Goal: Find specific page/section: Find specific page/section

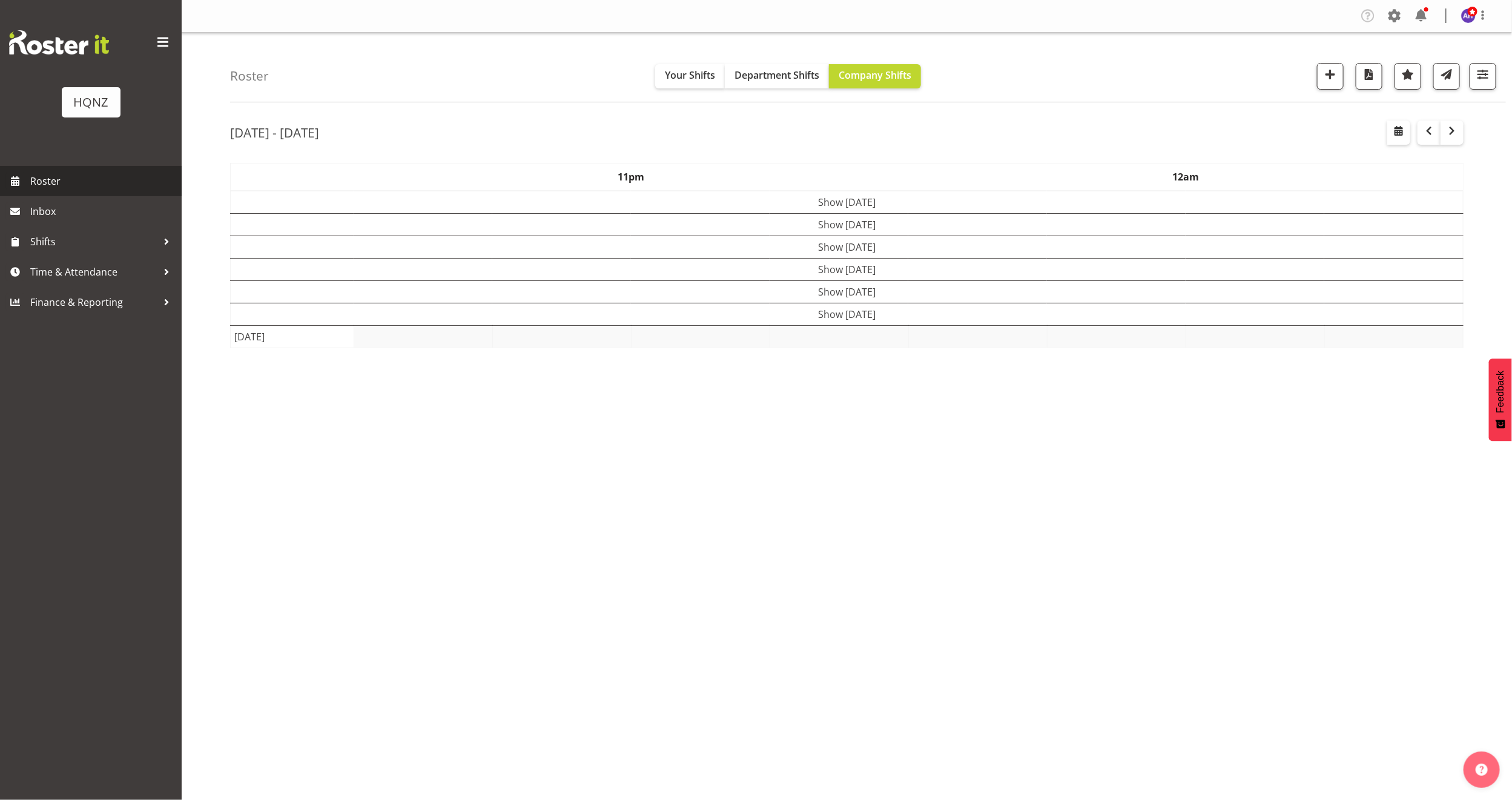
click at [41, 177] on span "Roster" at bounding box center [103, 181] width 146 height 18
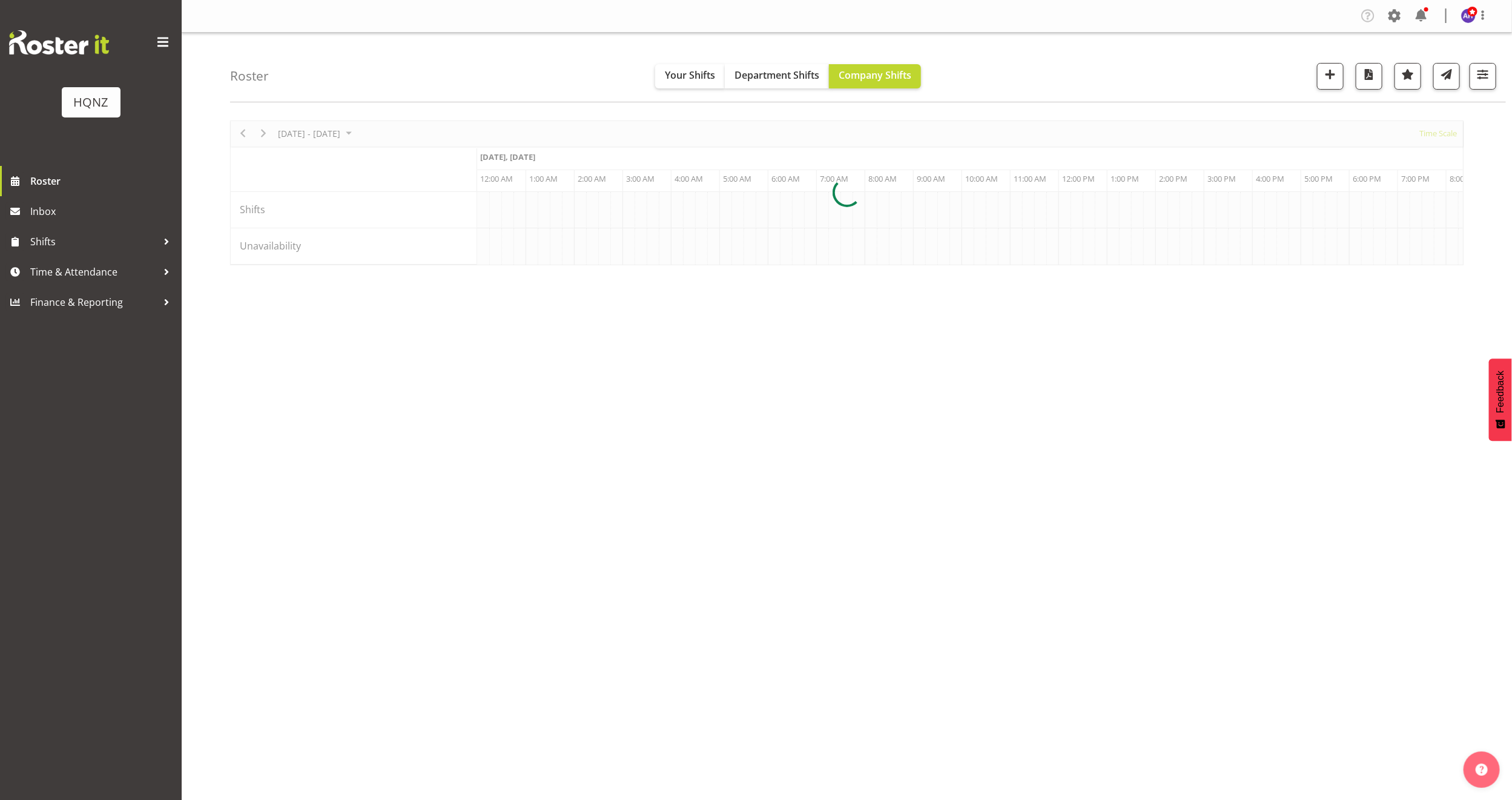
scroll to position [0, 6974]
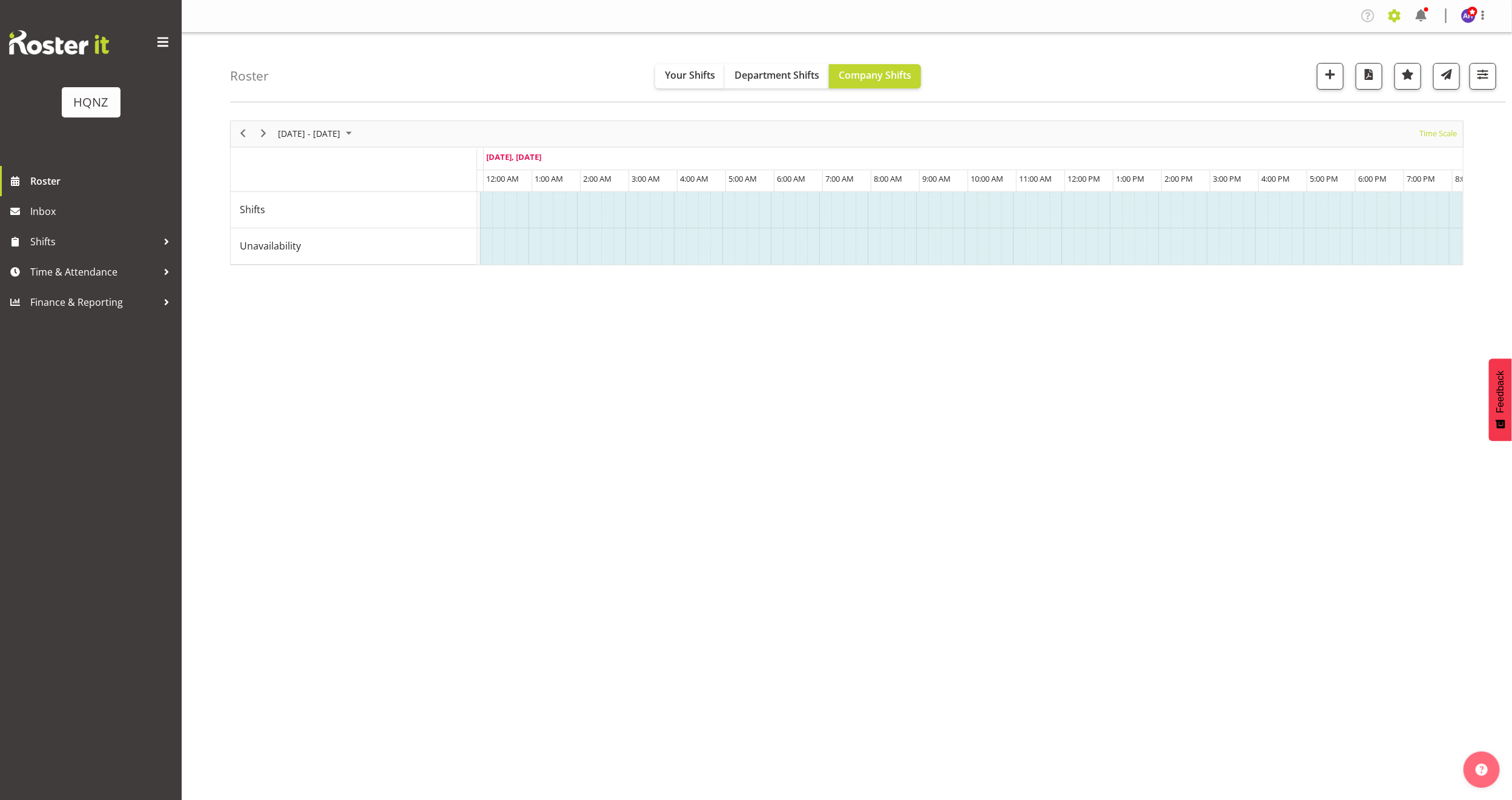
click at [1393, 15] on span at bounding box center [1395, 16] width 20 height 20
click at [1305, 127] on link "Employees" at bounding box center [1320, 131] width 167 height 22
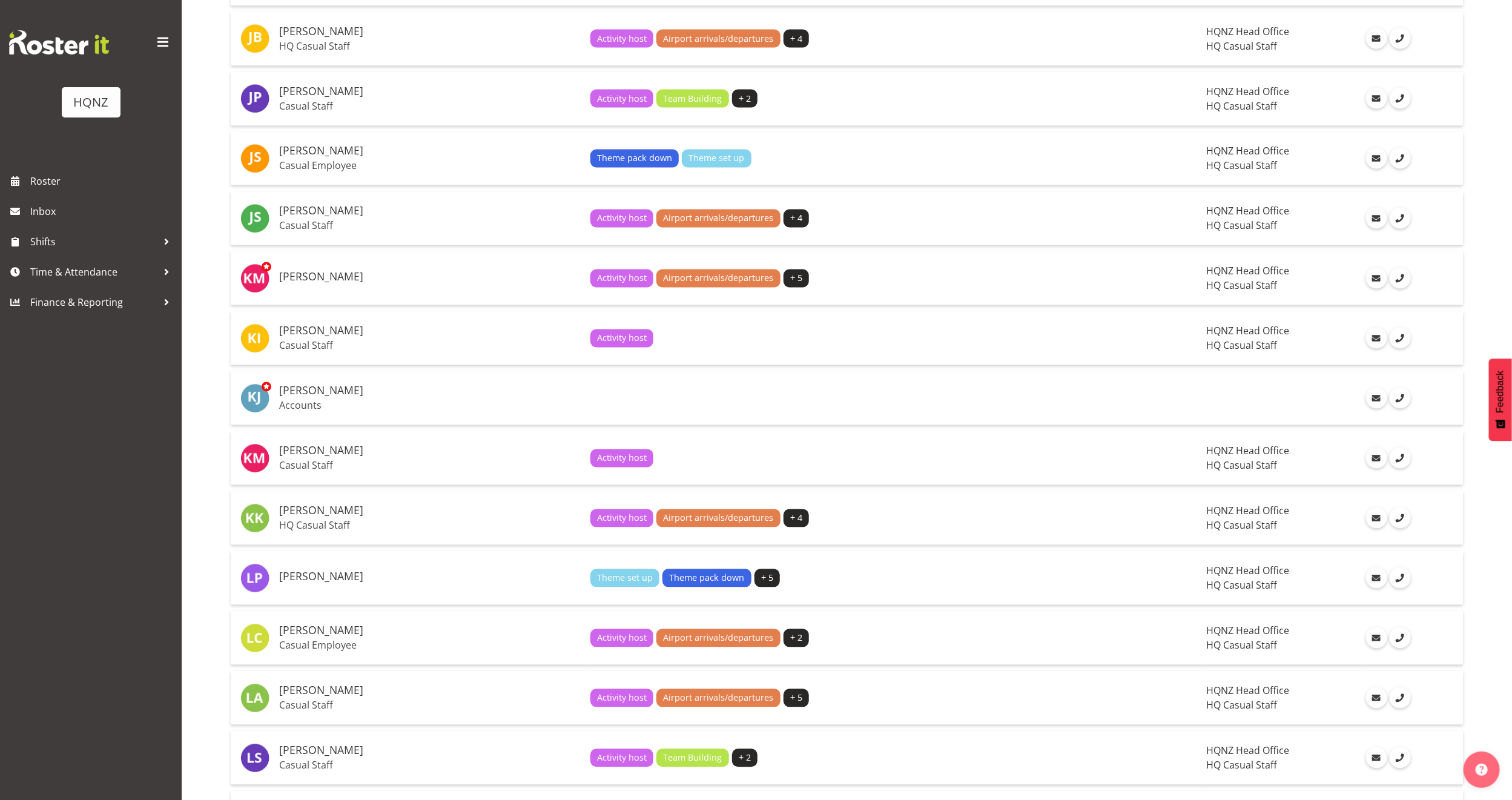
scroll to position [1362, 0]
